Goal: Obtain resource: Obtain resource

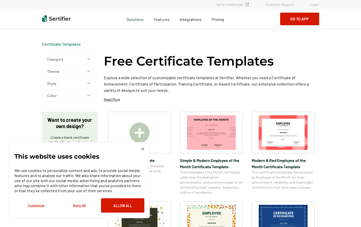
click at [143, 146] on div "This website uses cookies We use cookies to personalize content and ads, to pro…" at bounding box center [79, 180] width 141 height 76
click at [143, 148] on img at bounding box center [142, 148] width 3 height 3
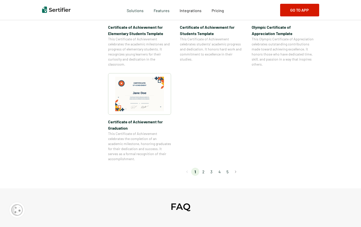
scroll to position [422, 0]
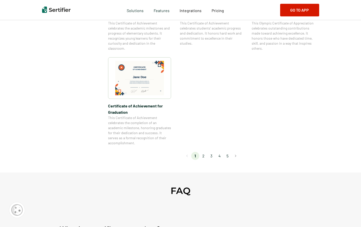
click at [203, 156] on li "2" at bounding box center [203, 156] width 8 height 8
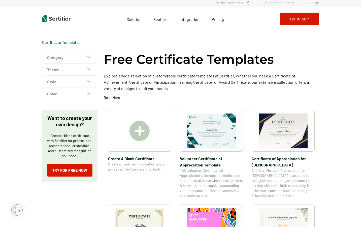
scroll to position [0, 0]
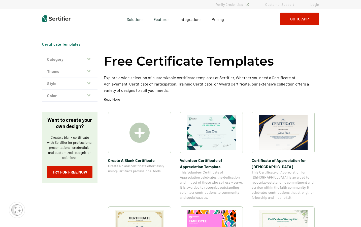
click at [207, 148] on img at bounding box center [211, 132] width 49 height 35
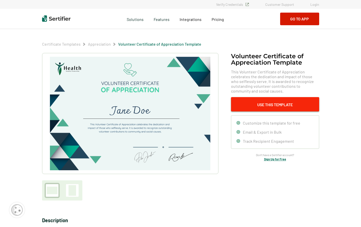
click at [255, 106] on button "Use This Template" at bounding box center [275, 104] width 88 height 14
